Goal: Transaction & Acquisition: Purchase product/service

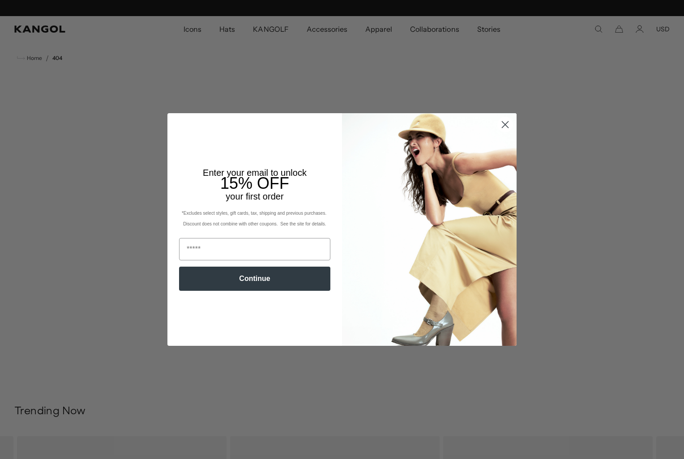
scroll to position [0, 184]
